Goal: Navigation & Orientation: Find specific page/section

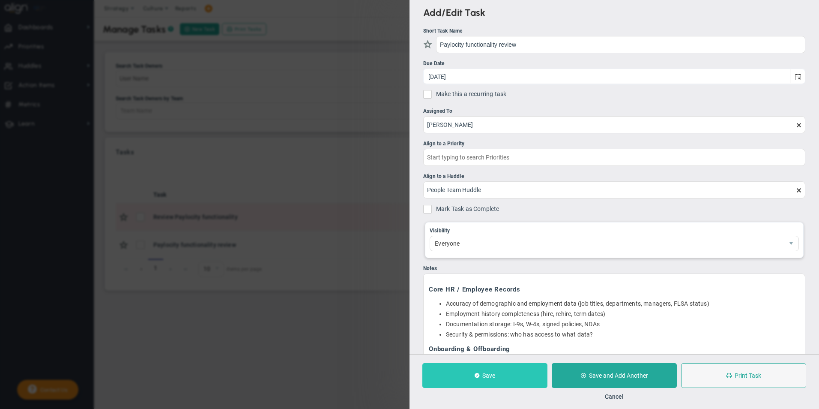
click at [519, 375] on button "Save" at bounding box center [485, 375] width 125 height 25
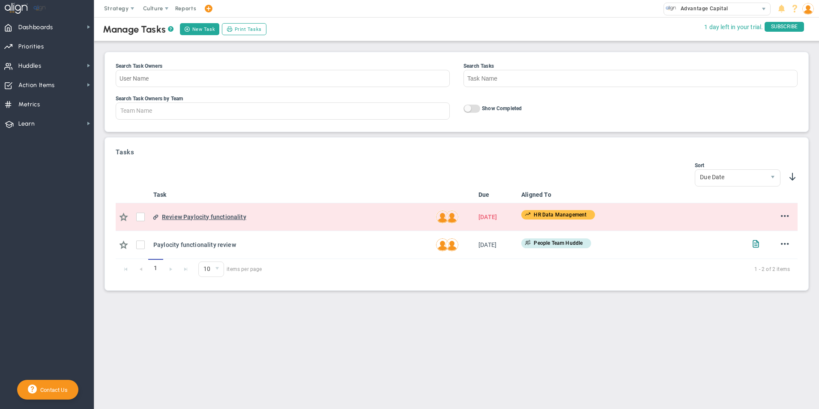
click at [211, 215] on div "Review Paylocity functionality" at bounding box center [295, 216] width 267 height 9
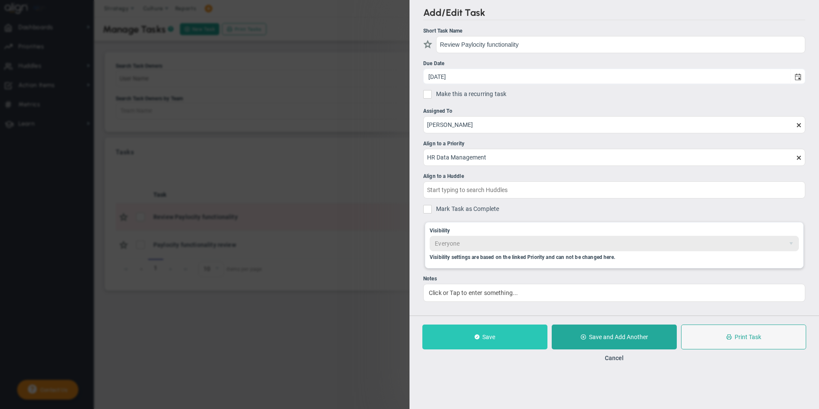
click at [498, 342] on button "Save" at bounding box center [485, 336] width 125 height 25
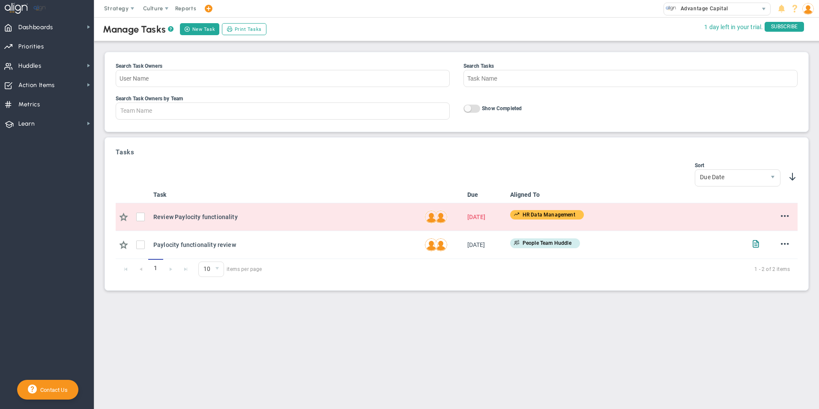
click at [792, 218] on td "Add Note Edit [GEOGRAPHIC_DATA]" at bounding box center [781, 217] width 34 height 28
click at [785, 215] on span at bounding box center [785, 216] width 8 height 8
click at [532, 315] on main "Manage Tasks ? New Task Print Tasks Search Task Owners Search Tasks Search Task…" at bounding box center [456, 213] width 725 height 392
click at [144, 220] on input "checkbox" at bounding box center [142, 218] width 9 height 9
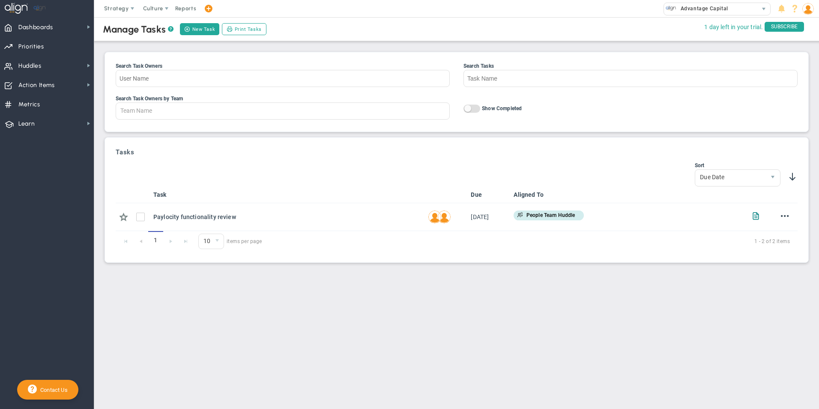
click at [805, 9] on img at bounding box center [809, 9] width 12 height 12
drag, startPoint x: 519, startPoint y: 326, endPoint x: 513, endPoint y: 346, distance: 20.9
click at [519, 326] on main "Manage Tasks ? New Task Print Tasks Search Task Owners Search Tasks Search Task…" at bounding box center [456, 213] width 725 height 392
click at [48, 32] on span "Dashboards" at bounding box center [35, 27] width 35 height 18
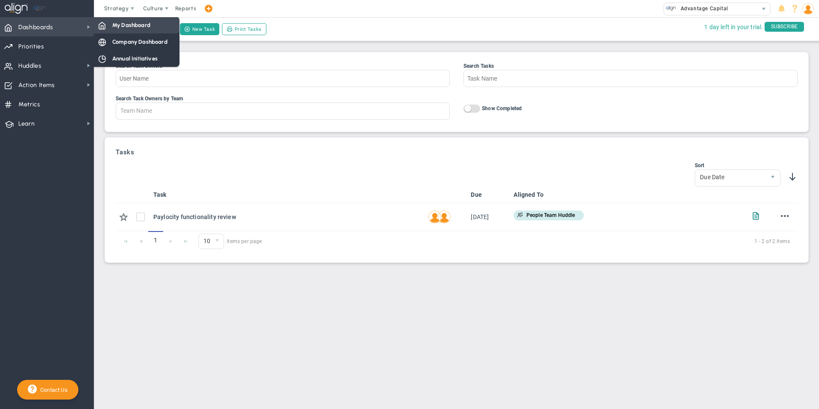
click at [120, 25] on span "My Dashboard" at bounding box center [131, 25] width 38 height 8
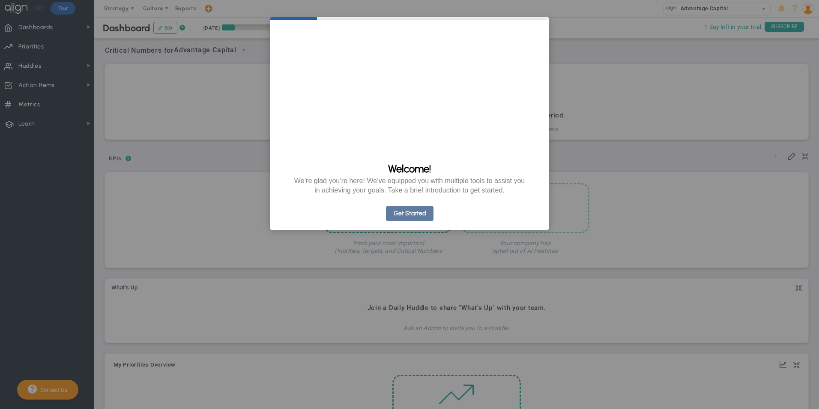
click at [393, 221] on link "Get Started" at bounding box center [410, 213] width 48 height 15
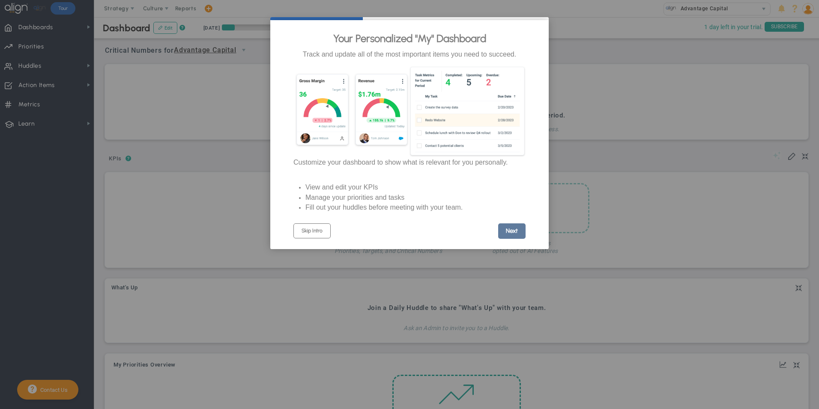
click at [525, 236] on link "Next" at bounding box center [511, 230] width 27 height 15
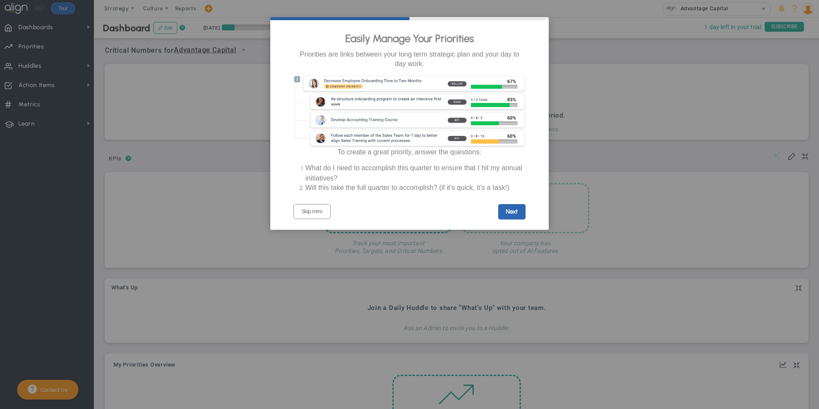
click cue "Easily Manage Your Priorities Priorities are links between your long term strat…"
click at [513, 218] on link "Next" at bounding box center [511, 211] width 27 height 15
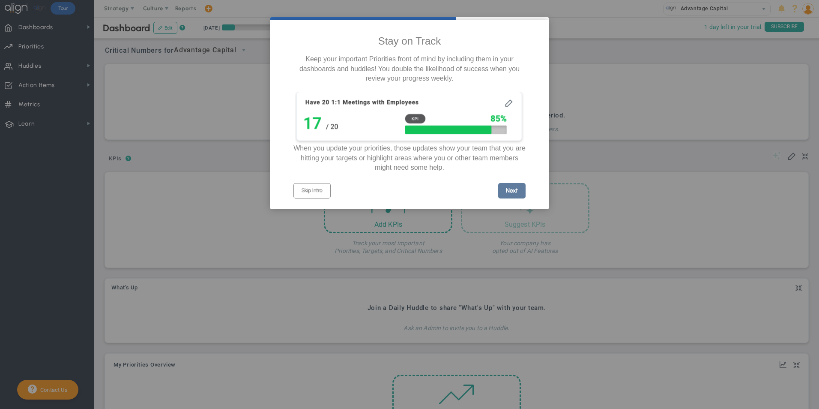
click at [513, 195] on link "Next" at bounding box center [511, 190] width 27 height 15
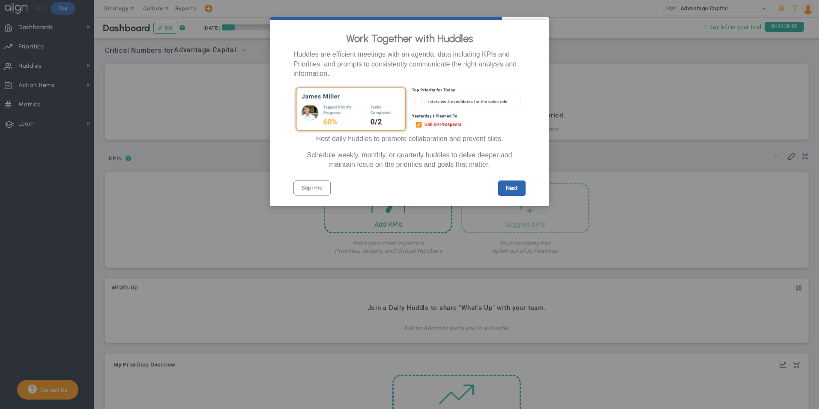
click at [513, 195] on link "Next" at bounding box center [511, 187] width 27 height 15
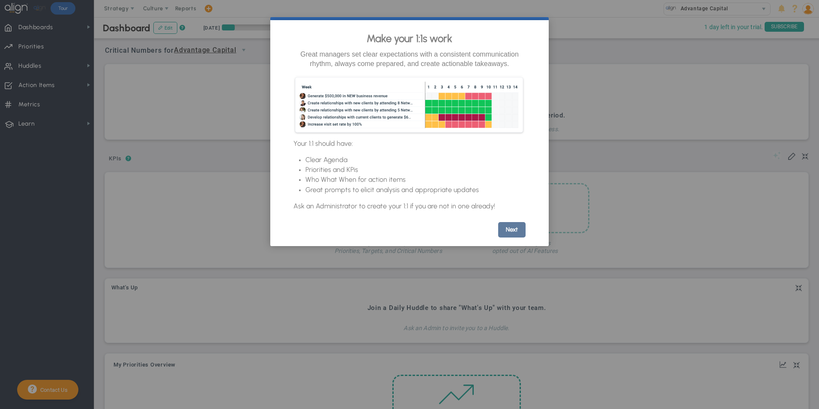
click at [513, 228] on link "Next" at bounding box center [511, 229] width 27 height 15
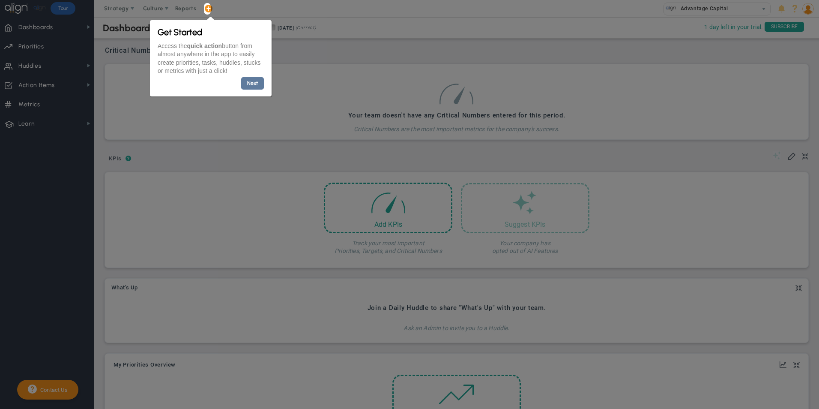
click at [262, 84] on link "Next" at bounding box center [252, 83] width 23 height 12
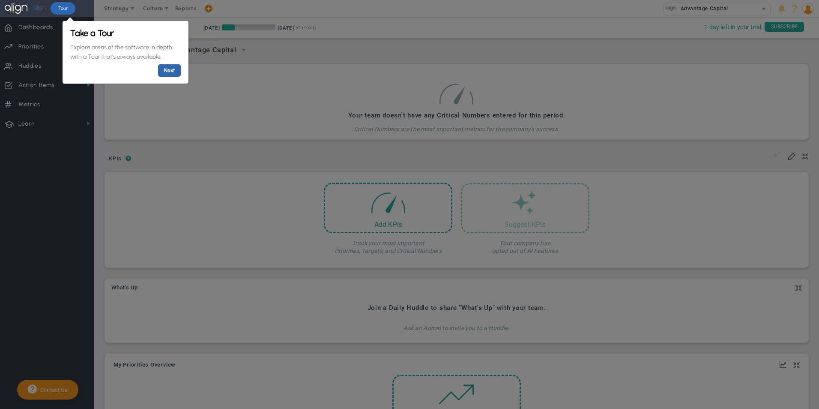
click at [181, 72] on div "Take a Tour Explore areas of the software in depth with a Tour that's always av…" at bounding box center [125, 52] width 115 height 54
click at [168, 69] on link "Next" at bounding box center [169, 70] width 23 height 12
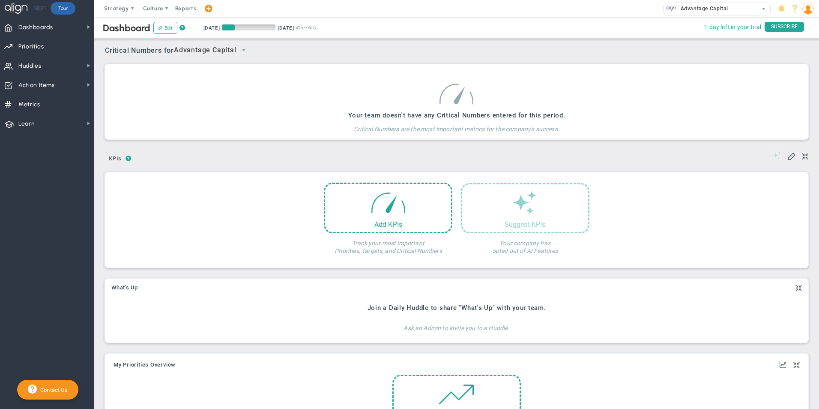
click at [810, 11] on img at bounding box center [809, 9] width 12 height 12
click at [795, 95] on span "Sign Out" at bounding box center [783, 94] width 69 height 17
